Goal: Check status: Check status

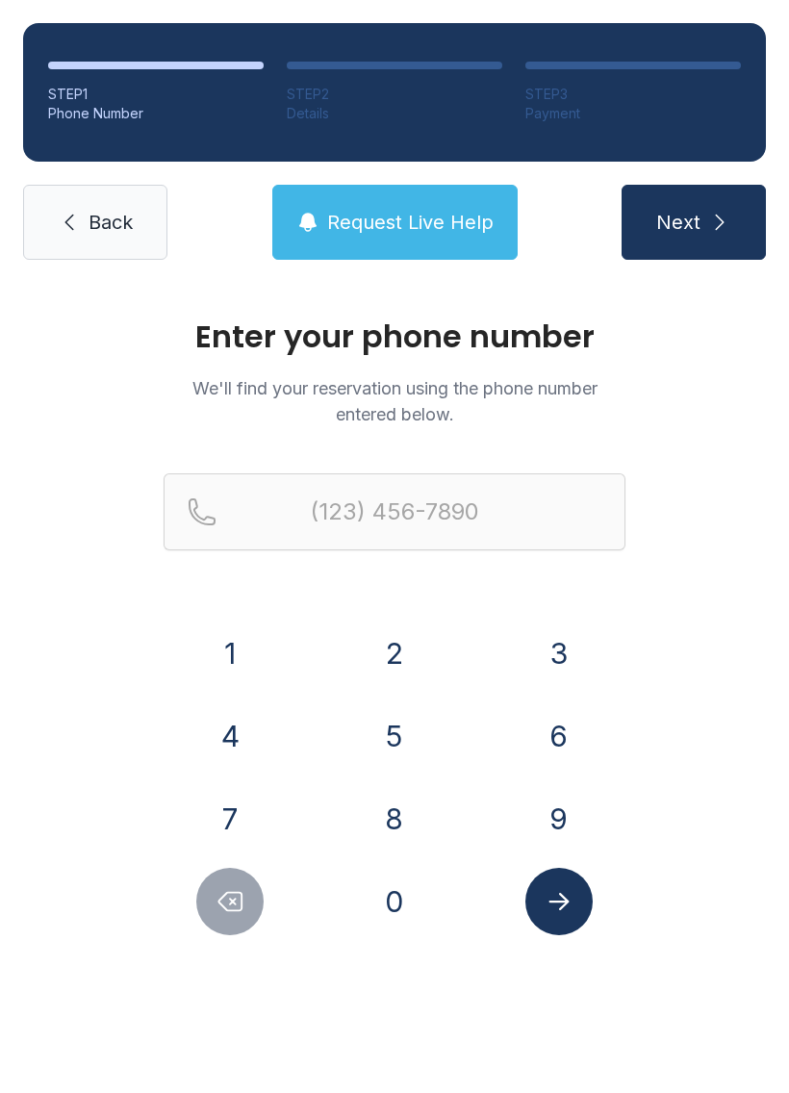
click at [246, 819] on button "7" at bounding box center [229, 818] width 67 height 67
click at [433, 875] on div "0" at bounding box center [395, 901] width 134 height 67
click at [557, 745] on button "6" at bounding box center [558, 735] width 67 height 67
click at [214, 900] on button "Delete number" at bounding box center [229, 901] width 67 height 67
click at [415, 887] on button "0" at bounding box center [394, 901] width 67 height 67
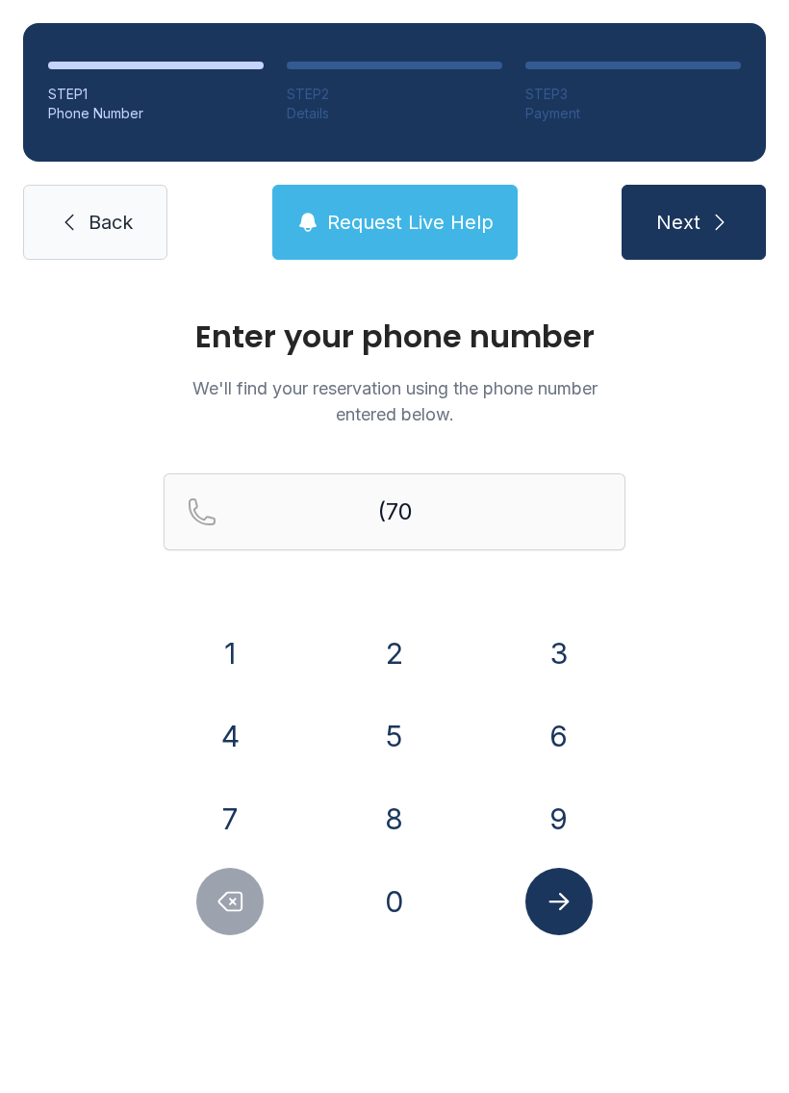
click at [576, 732] on button "6" at bounding box center [558, 735] width 67 height 67
click at [415, 820] on button "8" at bounding box center [394, 818] width 67 height 67
click at [578, 644] on button "3" at bounding box center [558, 653] width 67 height 67
click at [253, 666] on button "1" at bounding box center [229, 653] width 67 height 67
click at [246, 650] on button "1" at bounding box center [229, 653] width 67 height 67
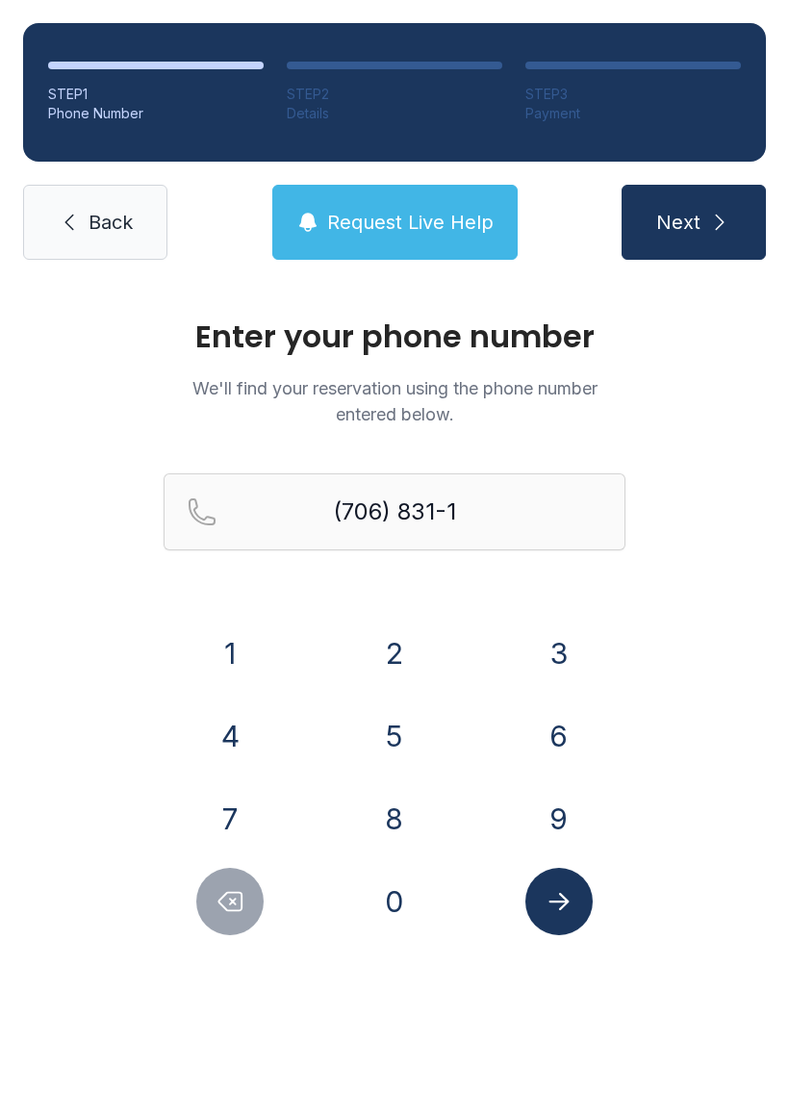
click at [584, 653] on button "3" at bounding box center [558, 653] width 67 height 67
click at [239, 813] on button "7" at bounding box center [229, 818] width 67 height 67
click at [392, 652] on button "2" at bounding box center [394, 653] width 67 height 67
click at [559, 908] on icon "Submit lookup form" at bounding box center [559, 901] width 29 height 29
click at [576, 898] on button "Submit lookup form" at bounding box center [558, 901] width 67 height 67
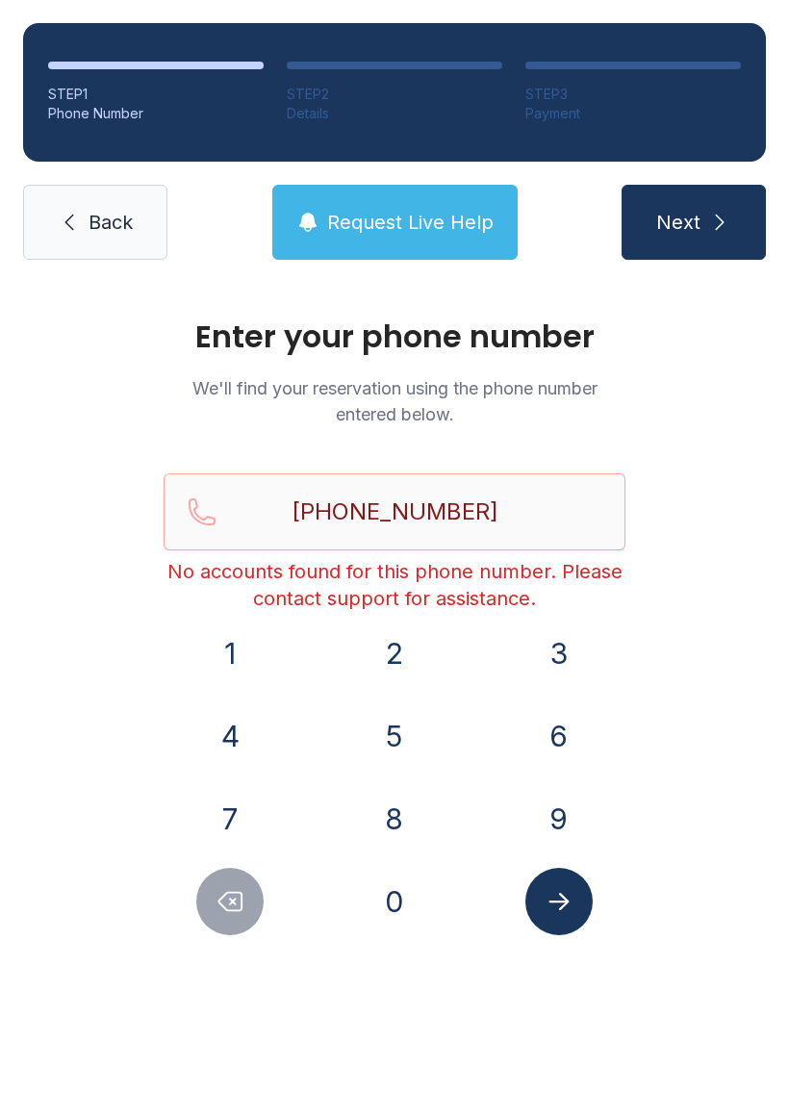
click at [734, 238] on button "Next" at bounding box center [693, 222] width 144 height 75
click at [746, 233] on button "Next" at bounding box center [693, 222] width 144 height 75
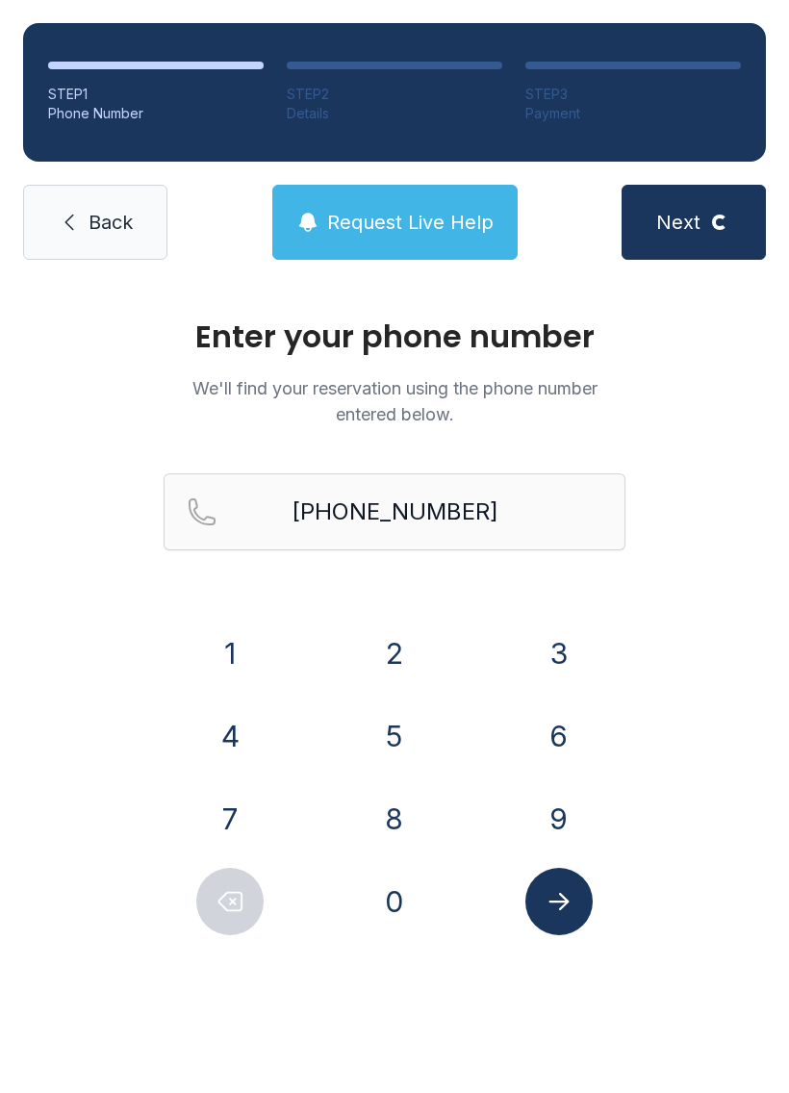
click at [417, 205] on button "Request Live Help" at bounding box center [394, 222] width 245 height 75
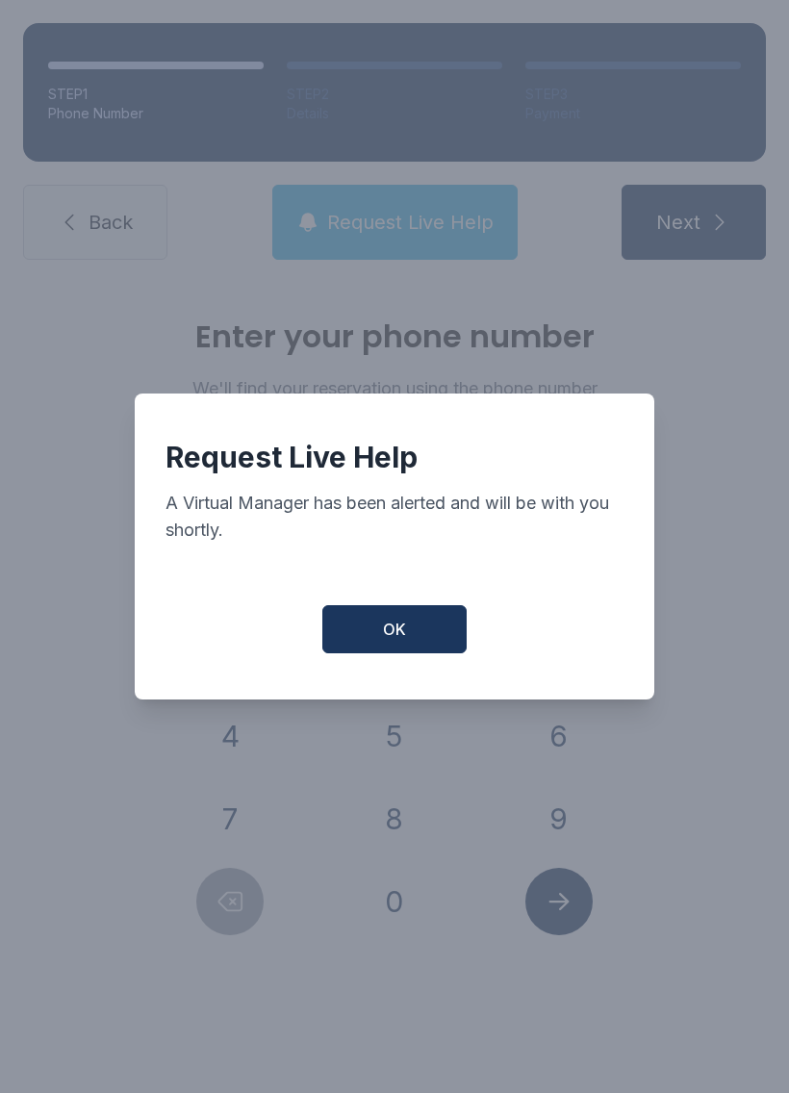
click at [390, 641] on span "OK" at bounding box center [394, 629] width 23 height 23
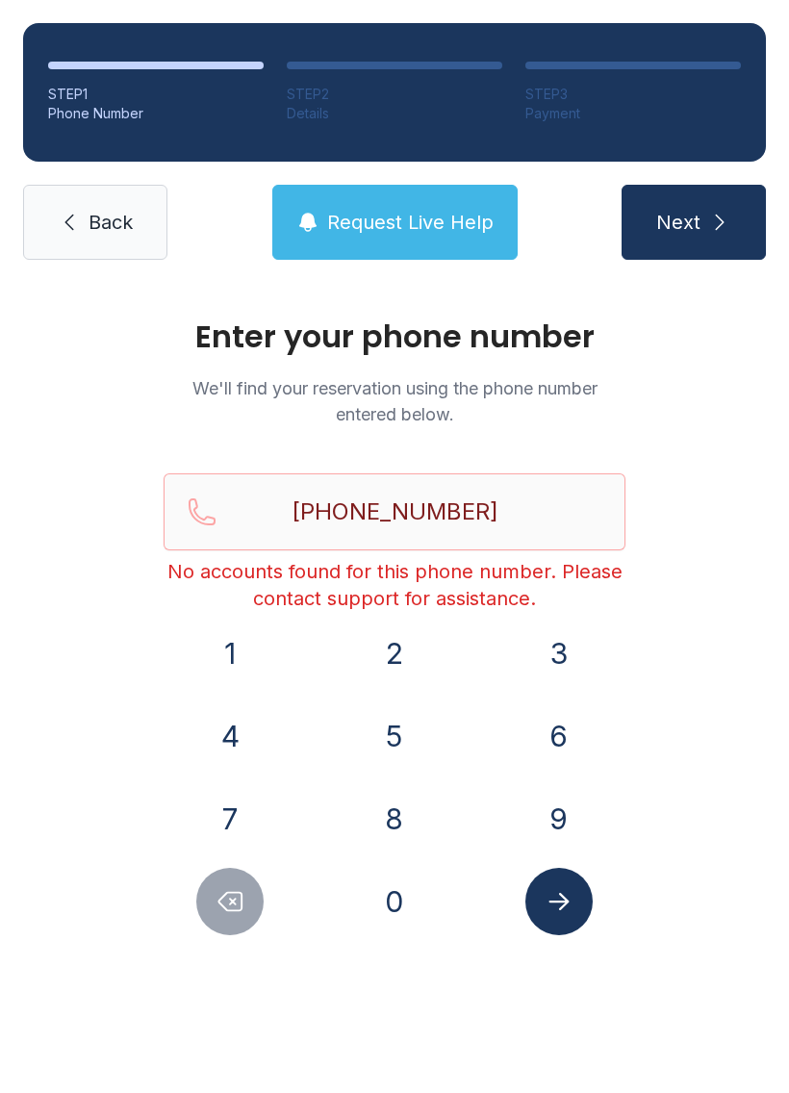
click at [445, 198] on button "Request Live Help" at bounding box center [394, 222] width 245 height 75
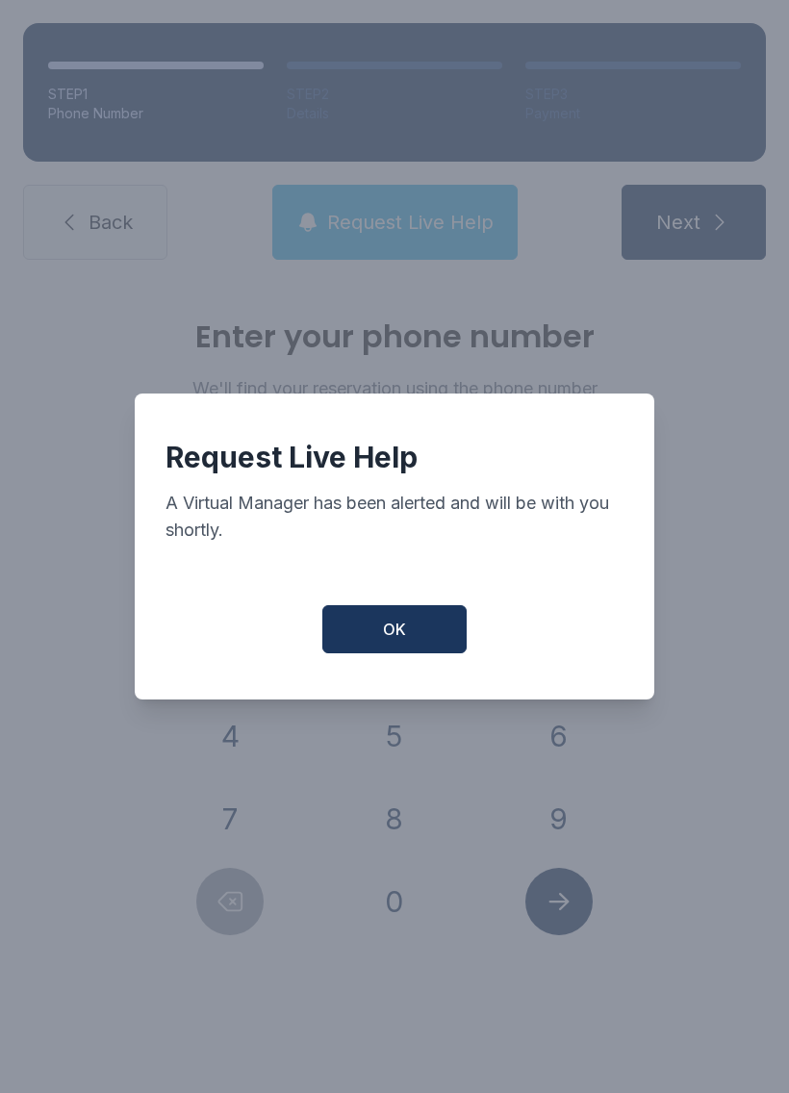
click at [398, 653] on button "OK" at bounding box center [394, 629] width 144 height 48
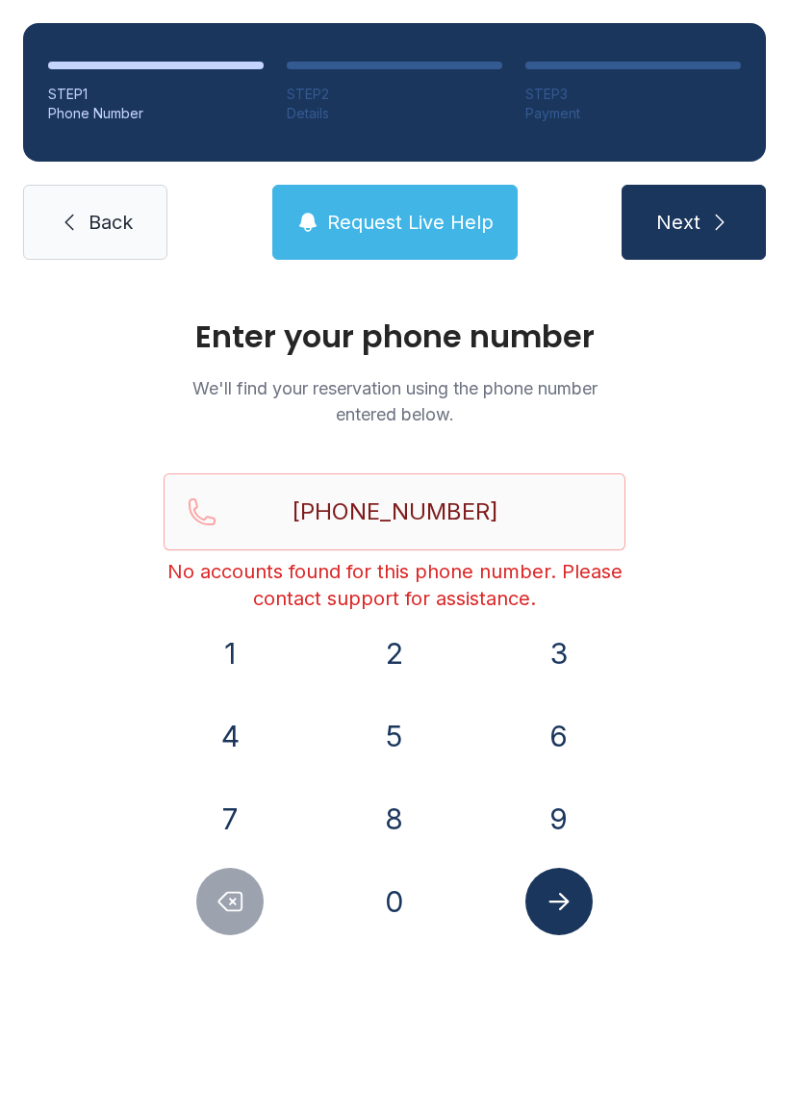
click at [228, 920] on button "Delete number" at bounding box center [229, 901] width 67 height 67
type input "(706) 831-137"
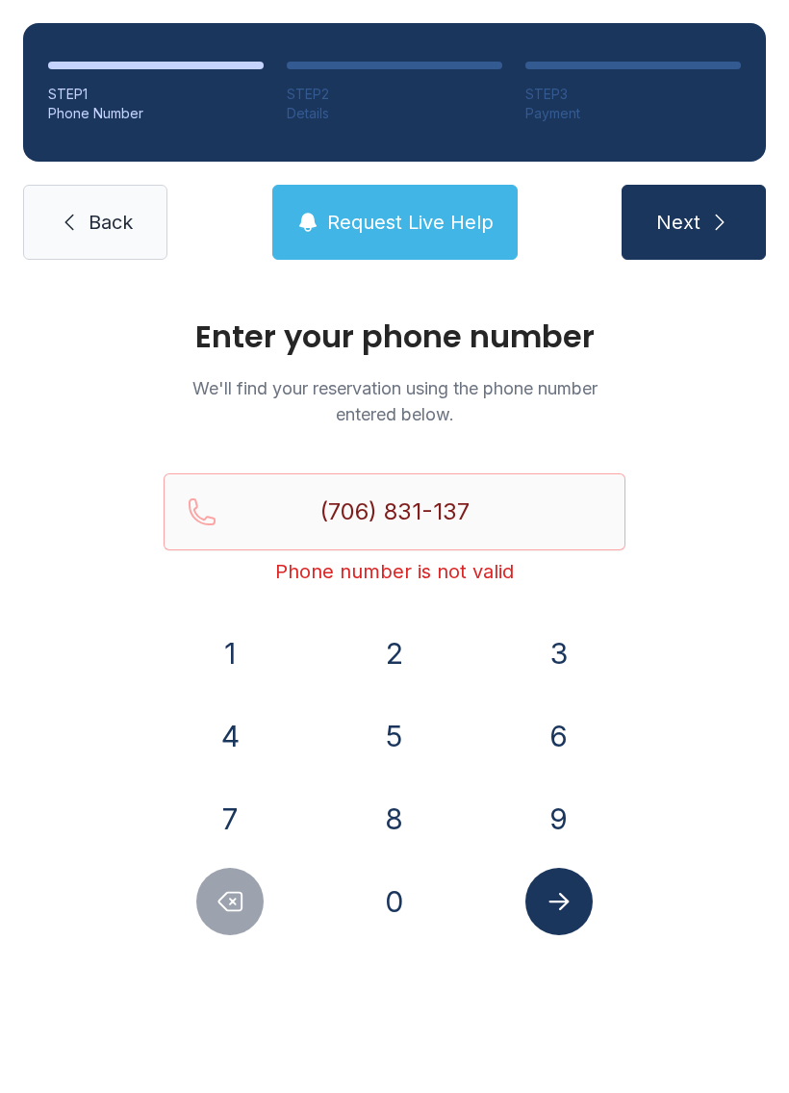
click at [86, 225] on link "Back" at bounding box center [95, 222] width 144 height 75
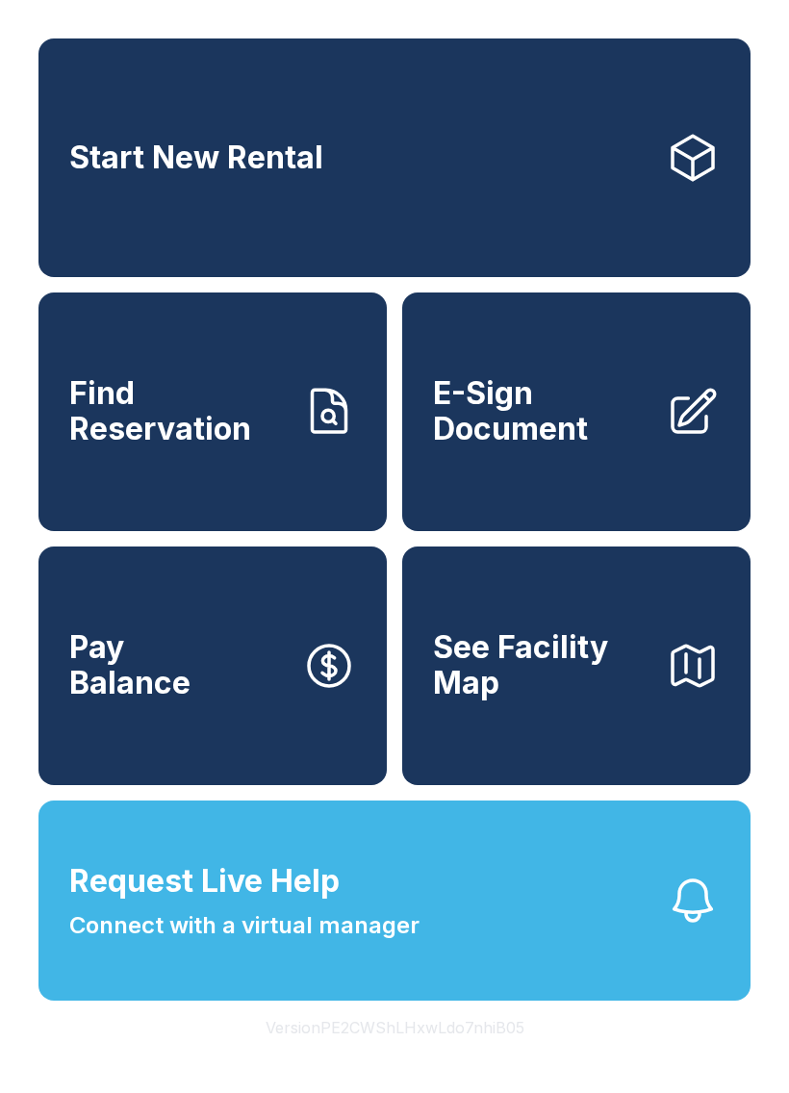
click at [697, 921] on icon "button" at bounding box center [693, 900] width 38 height 40
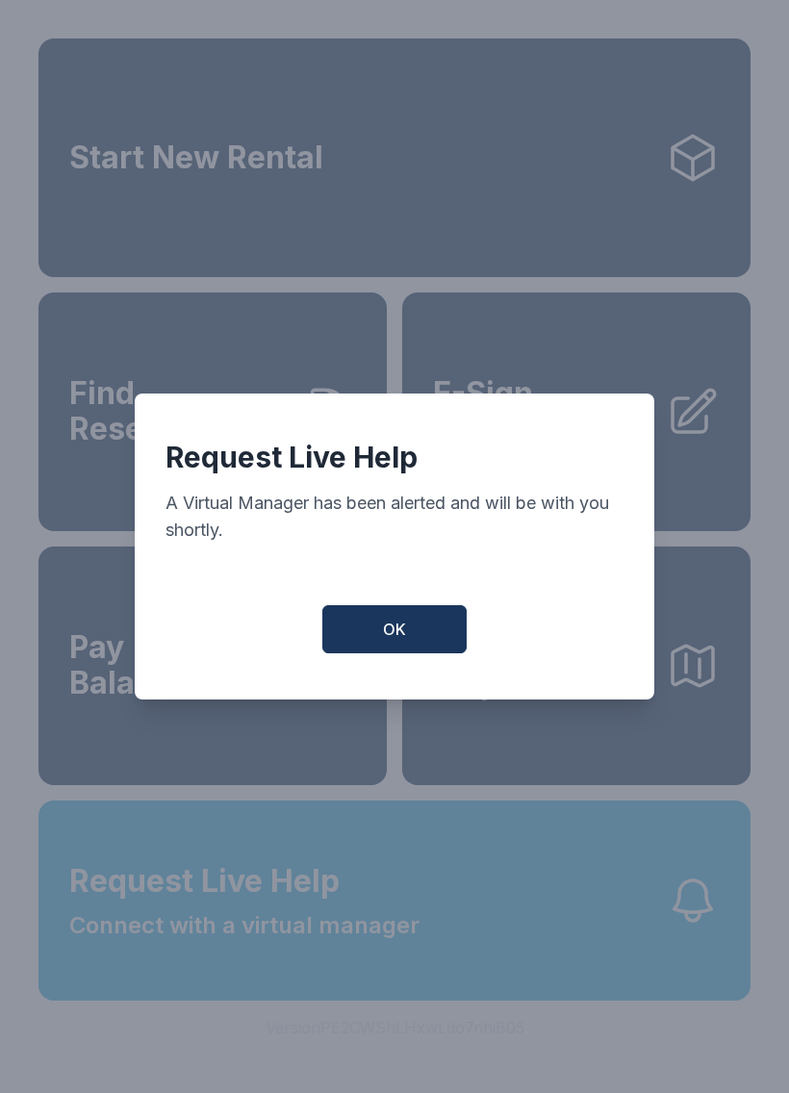
click at [425, 652] on button "OK" at bounding box center [394, 629] width 144 height 48
